Goal: Use online tool/utility: Utilize a website feature to perform a specific function

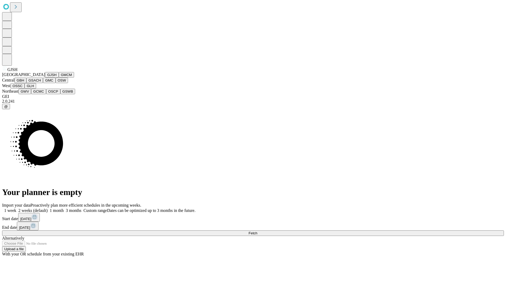
click at [45, 78] on button "GJSH" at bounding box center [52, 75] width 14 height 6
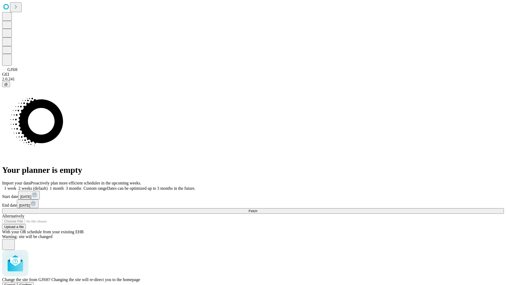
click at [32, 283] on span "Confirm" at bounding box center [26, 285] width 12 height 4
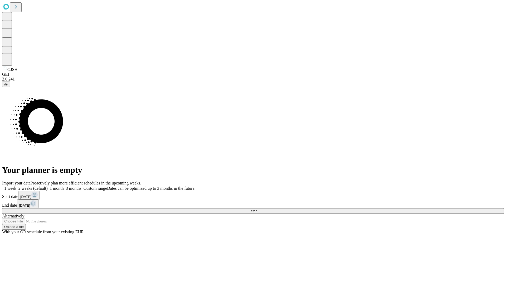
click at [48, 186] on label "2 weeks (default)" at bounding box center [31, 188] width 31 height 4
click at [257, 209] on span "Fetch" at bounding box center [253, 211] width 9 height 4
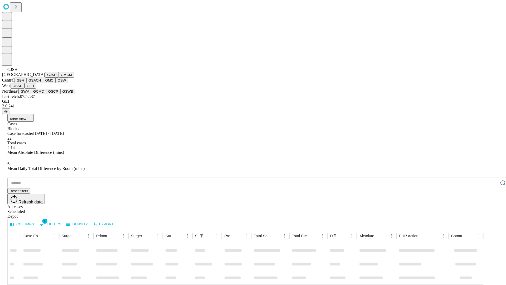
click at [59, 78] on button "GMCM" at bounding box center [66, 75] width 15 height 6
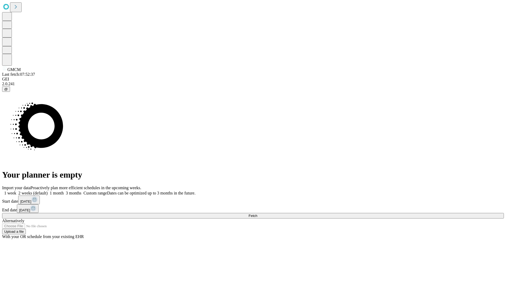
click at [48, 191] on label "2 weeks (default)" at bounding box center [31, 193] width 31 height 4
click at [257, 214] on span "Fetch" at bounding box center [253, 216] width 9 height 4
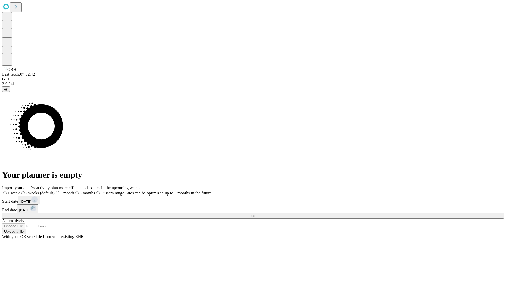
click at [55, 191] on label "2 weeks (default)" at bounding box center [37, 193] width 35 height 4
click at [257, 214] on span "Fetch" at bounding box center [253, 216] width 9 height 4
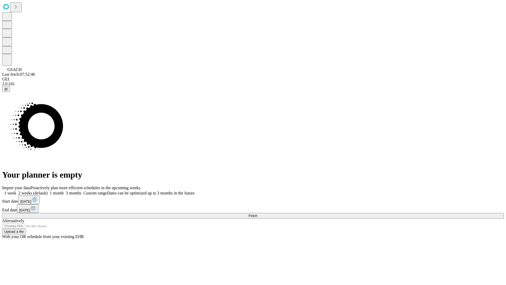
click at [48, 191] on label "2 weeks (default)" at bounding box center [31, 193] width 31 height 4
click at [257, 214] on span "Fetch" at bounding box center [253, 216] width 9 height 4
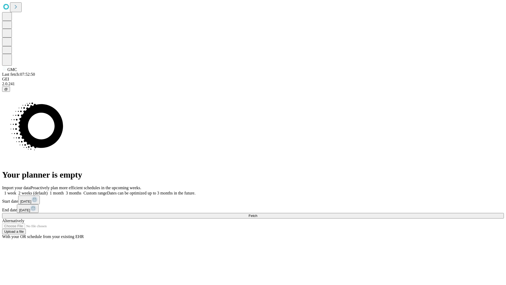
click at [48, 191] on label "2 weeks (default)" at bounding box center [31, 193] width 31 height 4
click at [257, 214] on span "Fetch" at bounding box center [253, 216] width 9 height 4
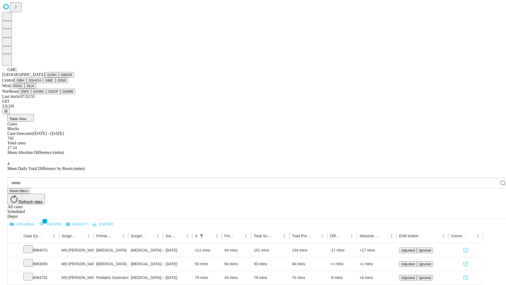
click at [56, 83] on button "OSW" at bounding box center [62, 81] width 13 height 6
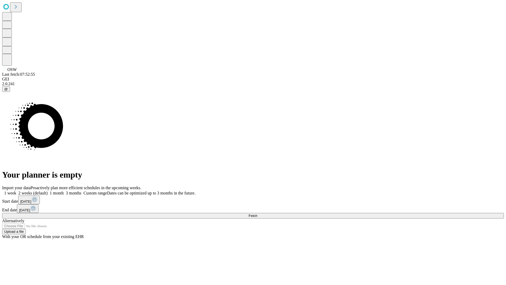
click at [48, 191] on label "2 weeks (default)" at bounding box center [31, 193] width 31 height 4
click at [257, 214] on span "Fetch" at bounding box center [253, 216] width 9 height 4
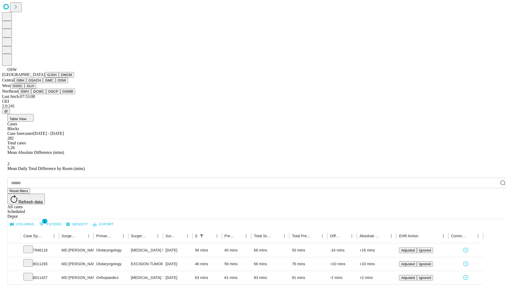
click at [25, 89] on button "OSSC" at bounding box center [18, 86] width 14 height 6
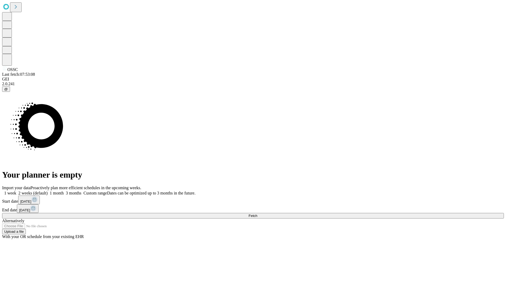
click at [48, 191] on label "2 weeks (default)" at bounding box center [31, 193] width 31 height 4
click at [257, 214] on span "Fetch" at bounding box center [253, 216] width 9 height 4
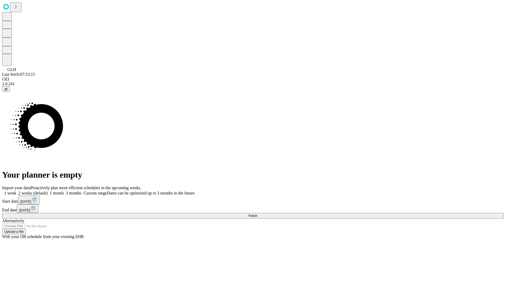
click at [48, 191] on label "2 weeks (default)" at bounding box center [31, 193] width 31 height 4
click at [257, 214] on span "Fetch" at bounding box center [253, 216] width 9 height 4
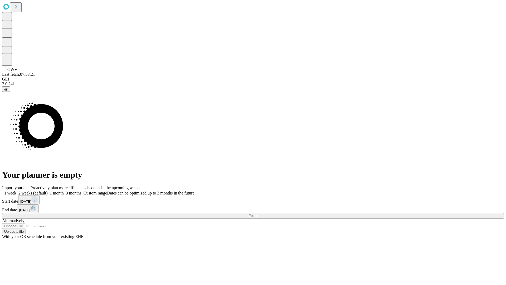
click at [48, 191] on label "2 weeks (default)" at bounding box center [31, 193] width 31 height 4
click at [257, 214] on span "Fetch" at bounding box center [253, 216] width 9 height 4
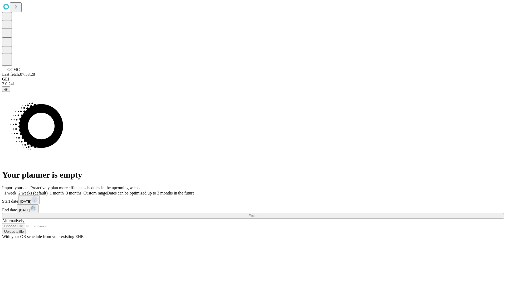
click at [48, 191] on label "2 weeks (default)" at bounding box center [31, 193] width 31 height 4
click at [257, 214] on span "Fetch" at bounding box center [253, 216] width 9 height 4
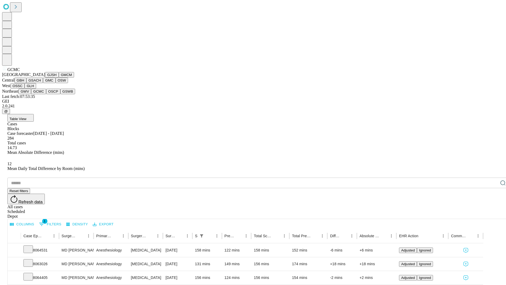
click at [46, 94] on button "OSCP" at bounding box center [53, 92] width 14 height 6
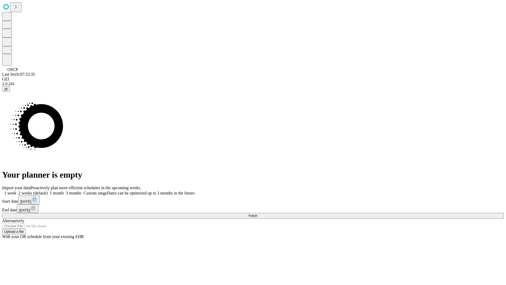
click at [48, 191] on label "2 weeks (default)" at bounding box center [31, 193] width 31 height 4
click at [257, 214] on span "Fetch" at bounding box center [253, 216] width 9 height 4
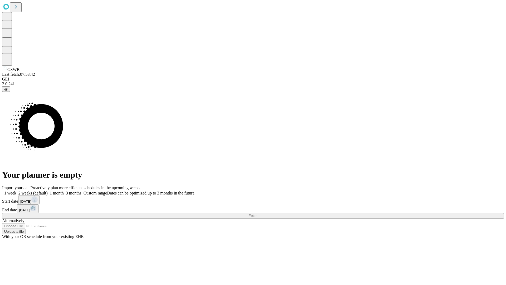
click at [48, 191] on label "2 weeks (default)" at bounding box center [31, 193] width 31 height 4
click at [257, 214] on span "Fetch" at bounding box center [253, 216] width 9 height 4
